Goal: Information Seeking & Learning: Check status

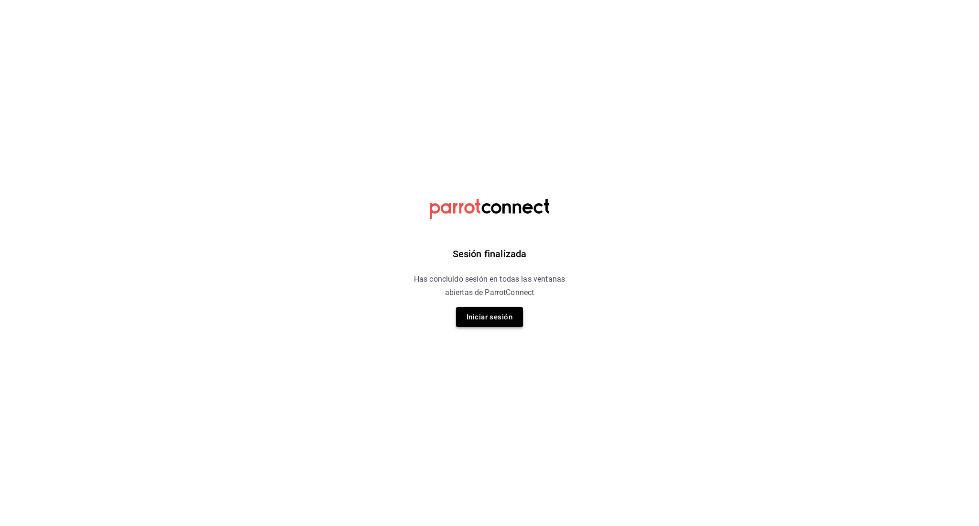
click at [460, 324] on button "Iniciar sesión" at bounding box center [489, 317] width 67 height 20
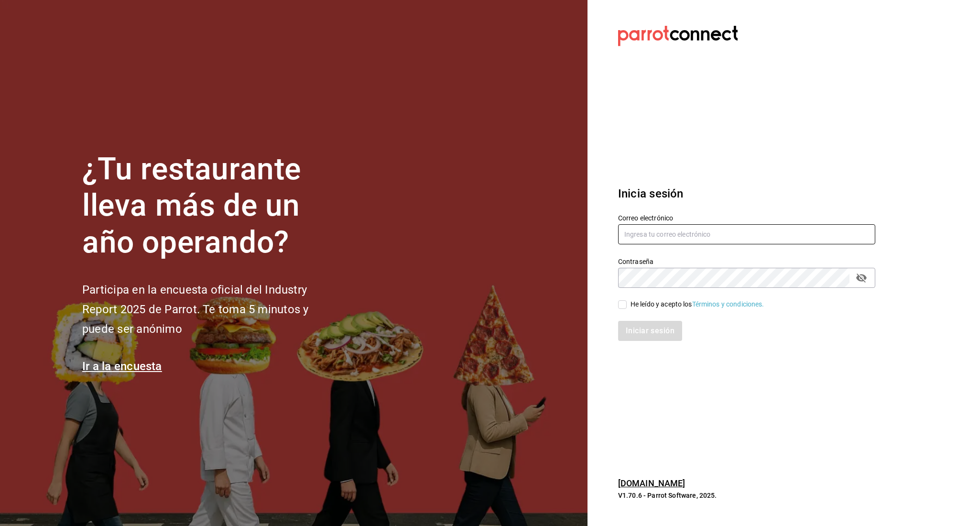
type input "irving.valles@grupocosteno.com"
click at [621, 302] on input "He leído y acepto los Términos y condiciones." at bounding box center [622, 304] width 9 height 9
checkbox input "true"
click at [638, 320] on div "Iniciar sesión" at bounding box center [741, 325] width 269 height 32
click at [638, 328] on button "Iniciar sesión" at bounding box center [650, 331] width 65 height 20
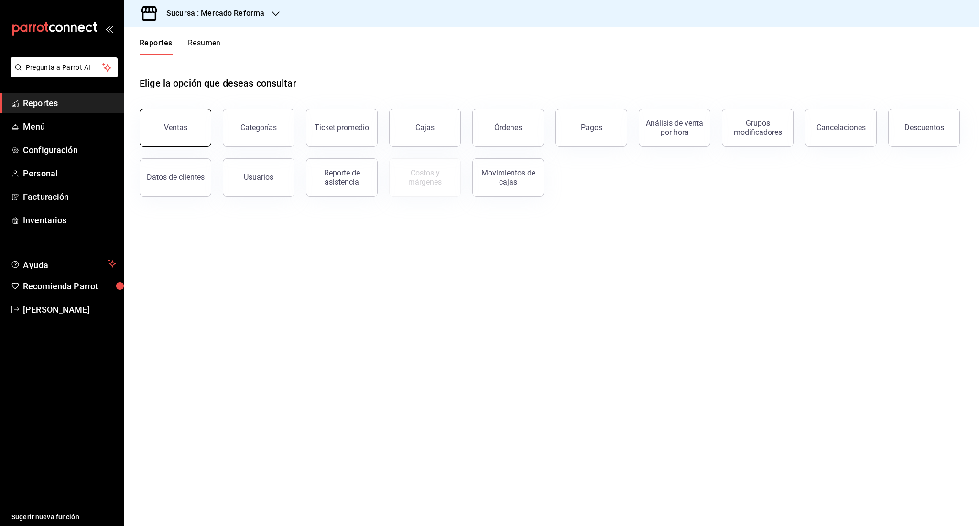
click at [179, 126] on div "Ventas" at bounding box center [175, 127] width 23 height 9
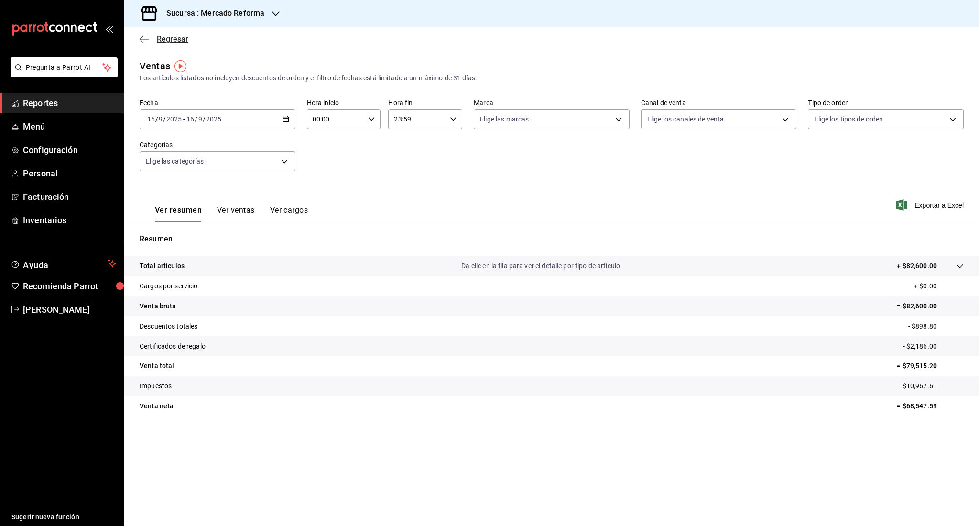
click at [155, 40] on span "Regresar" at bounding box center [164, 38] width 49 height 9
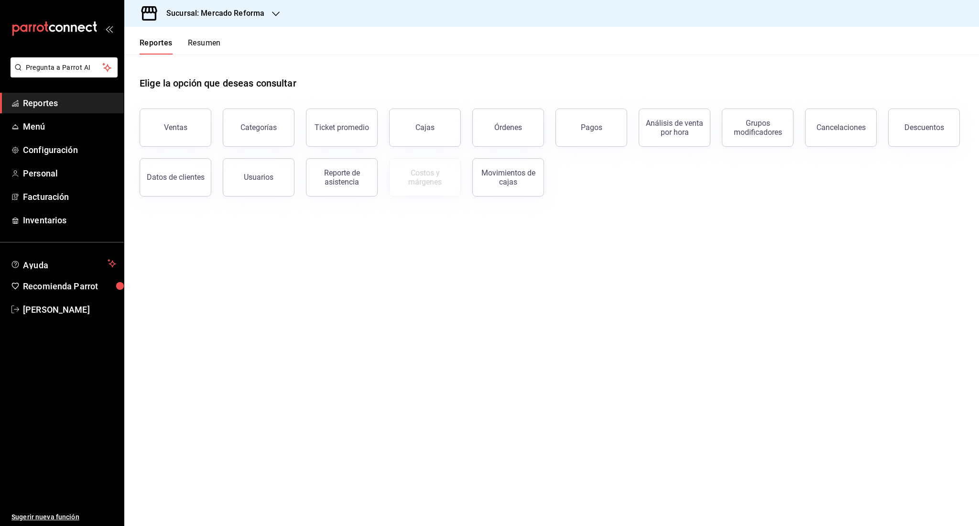
click at [204, 44] on button "Resumen" at bounding box center [204, 46] width 33 height 16
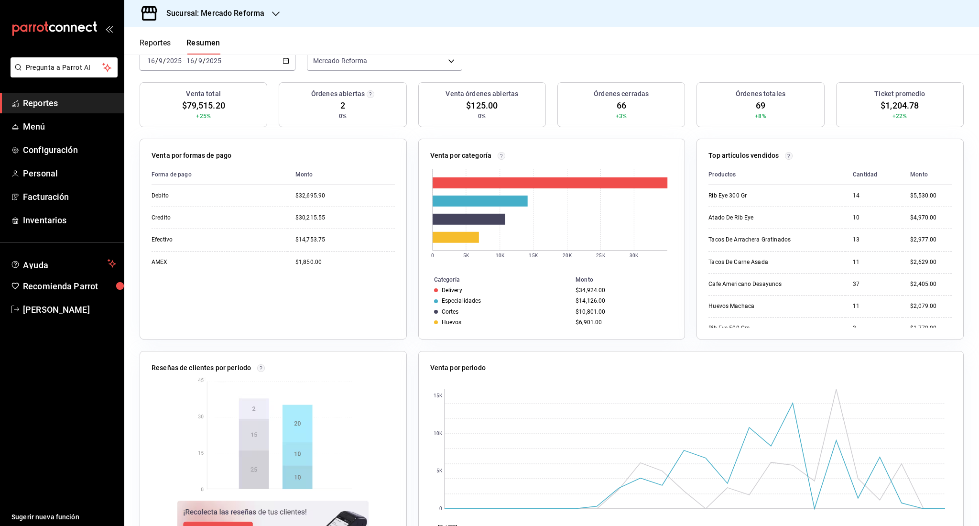
scroll to position [119, 0]
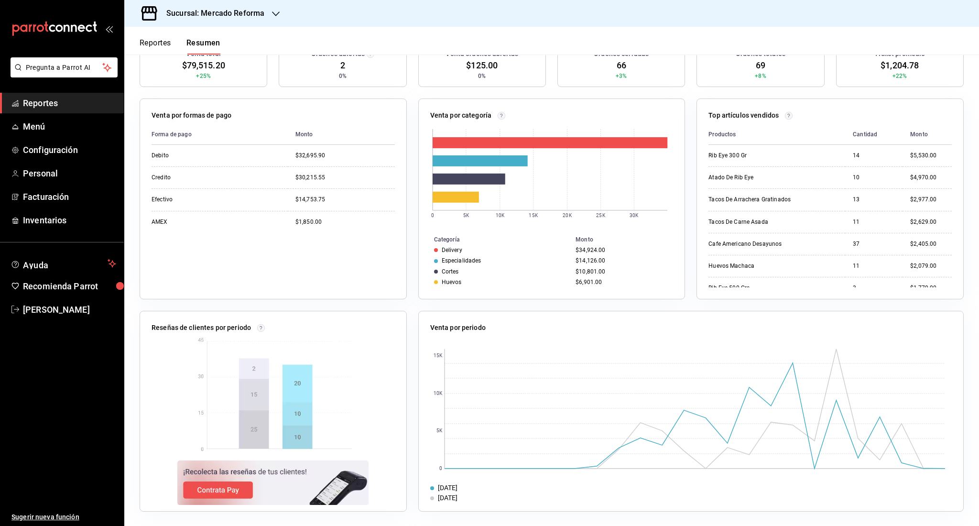
click at [35, 101] on span "Reportes" at bounding box center [69, 103] width 93 height 13
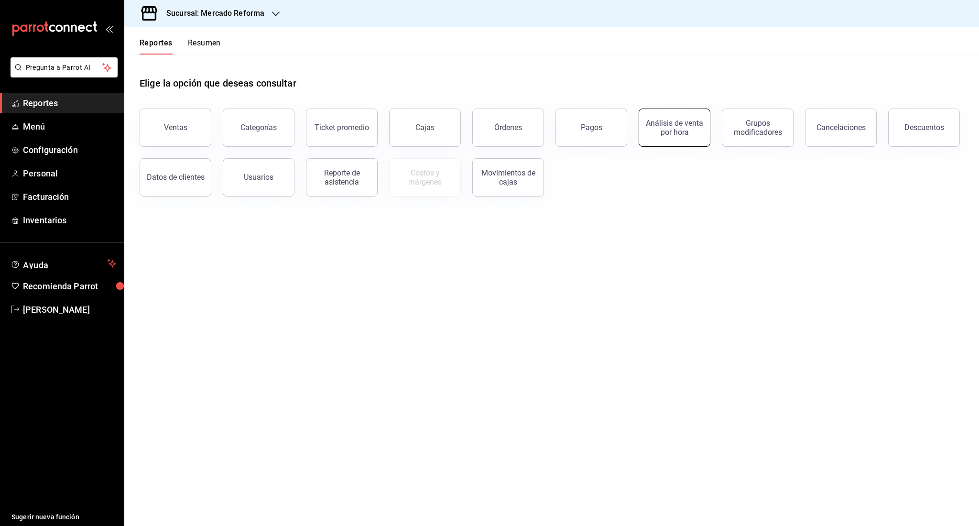
click at [678, 124] on div "Análisis de venta por hora" at bounding box center [674, 128] width 59 height 18
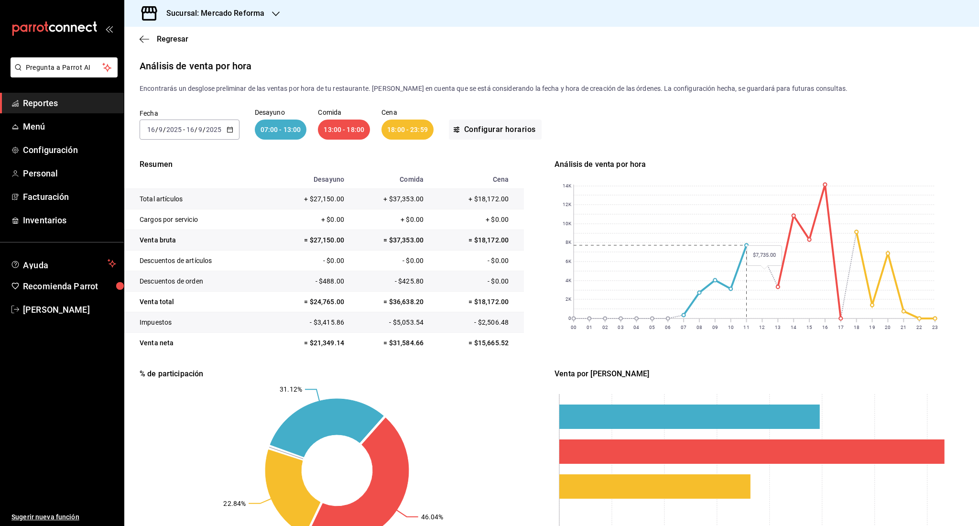
scroll to position [65, 0]
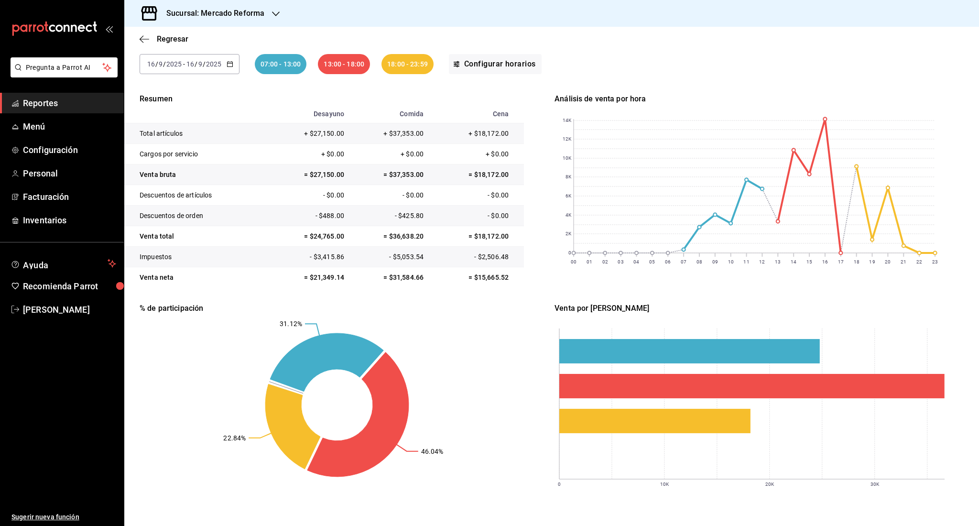
click at [183, 62] on span "-" at bounding box center [184, 64] width 2 height 8
click at [186, 129] on li "Semana actual" at bounding box center [184, 136] width 89 height 22
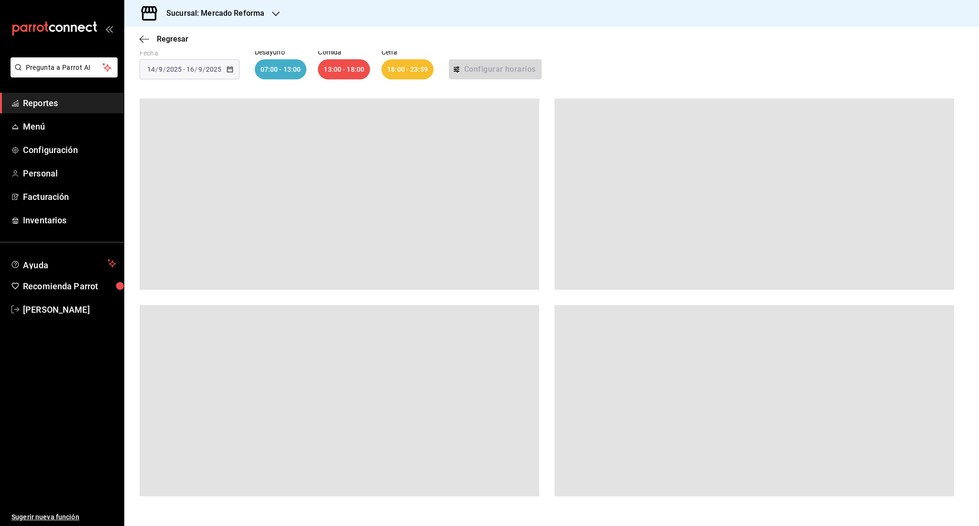
scroll to position [65, 0]
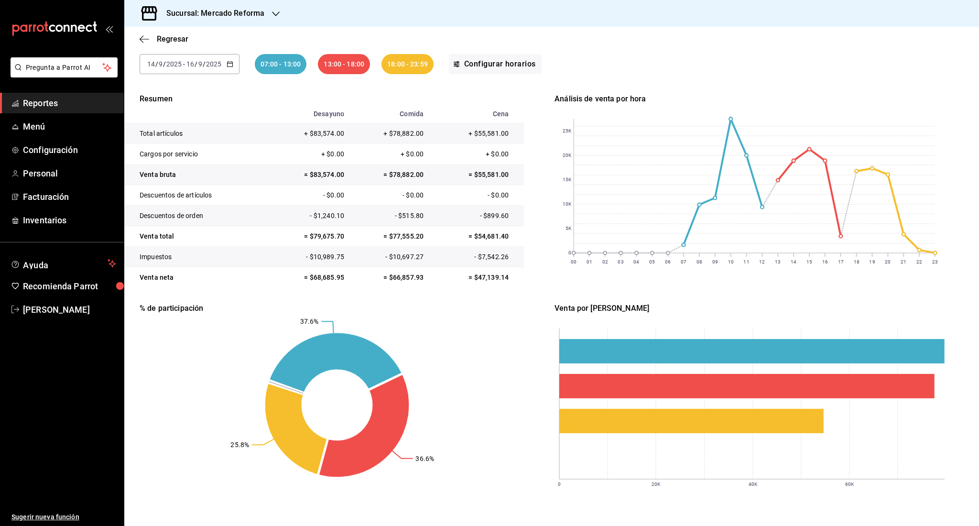
click at [170, 68] on div "[DATE] [DATE] - [DATE] [DATE]" at bounding box center [190, 64] width 100 height 20
click at [164, 95] on span "Hoy" at bounding box center [185, 93] width 74 height 10
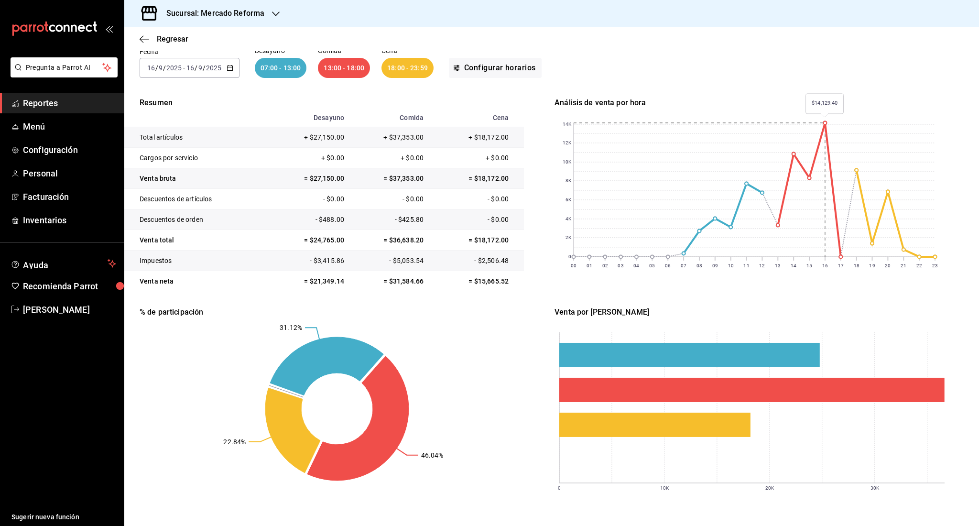
scroll to position [65, 0]
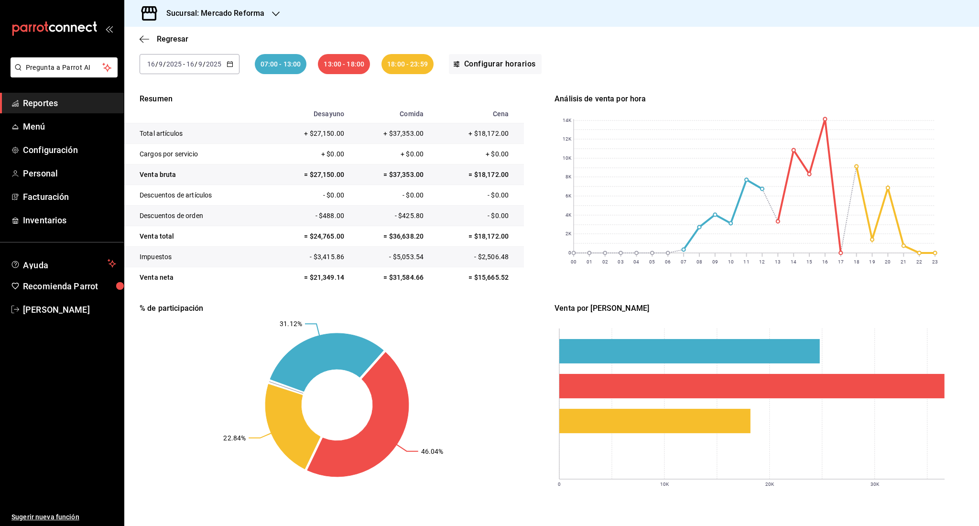
click at [29, 103] on span "Reportes" at bounding box center [69, 103] width 93 height 13
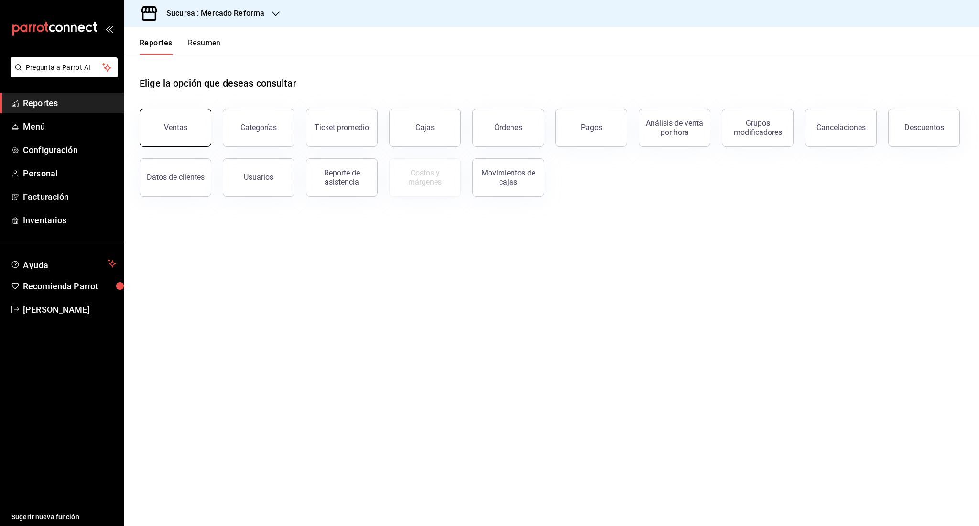
click at [192, 125] on button "Ventas" at bounding box center [176, 128] width 72 height 38
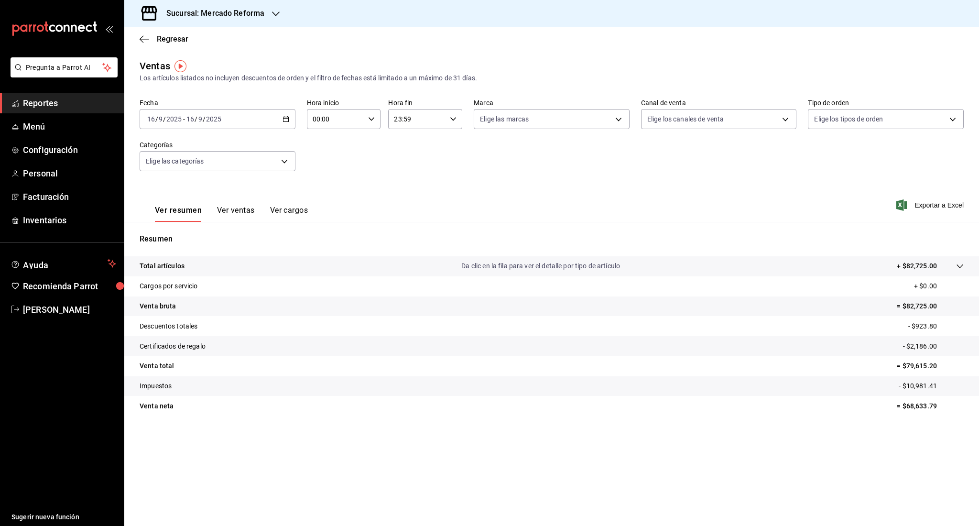
click at [78, 102] on span "Reportes" at bounding box center [69, 103] width 93 height 13
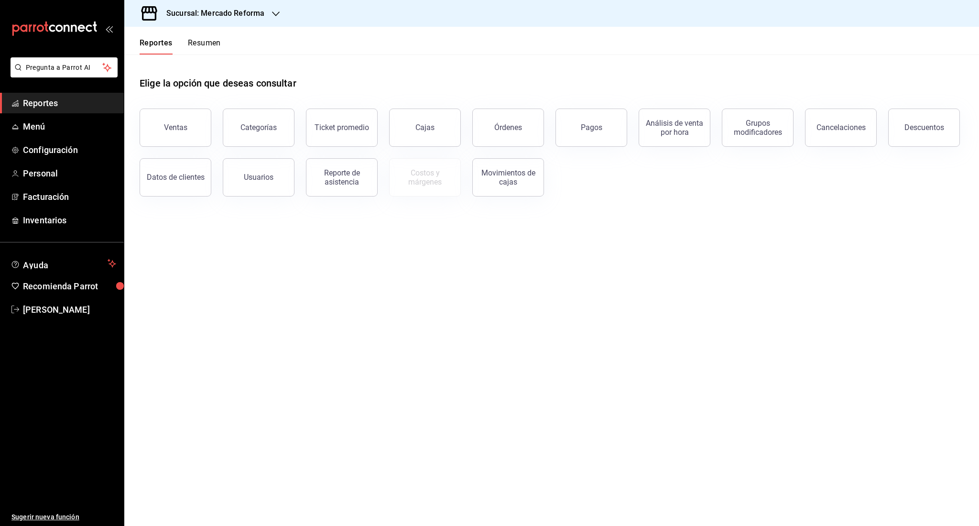
click at [196, 32] on div "Reportes Resumen" at bounding box center [172, 41] width 97 height 28
click at [195, 35] on div "Reportes Resumen" at bounding box center [172, 41] width 97 height 28
click at [195, 37] on div "Reportes Resumen" at bounding box center [172, 41] width 97 height 28
click at [195, 41] on button "Resumen" at bounding box center [204, 46] width 33 height 16
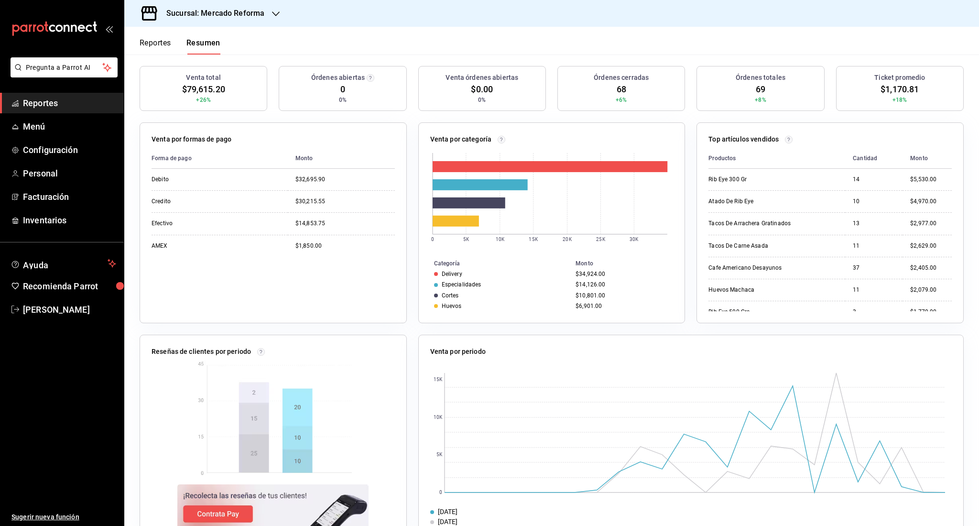
scroll to position [94, 0]
click at [309, 261] on div "Forma de pago Monto Debito $32,695.90 Credito $30,215.55 Efectivo $14,853.75 AM…" at bounding box center [273, 230] width 243 height 163
